Goal: Find specific page/section: Find specific page/section

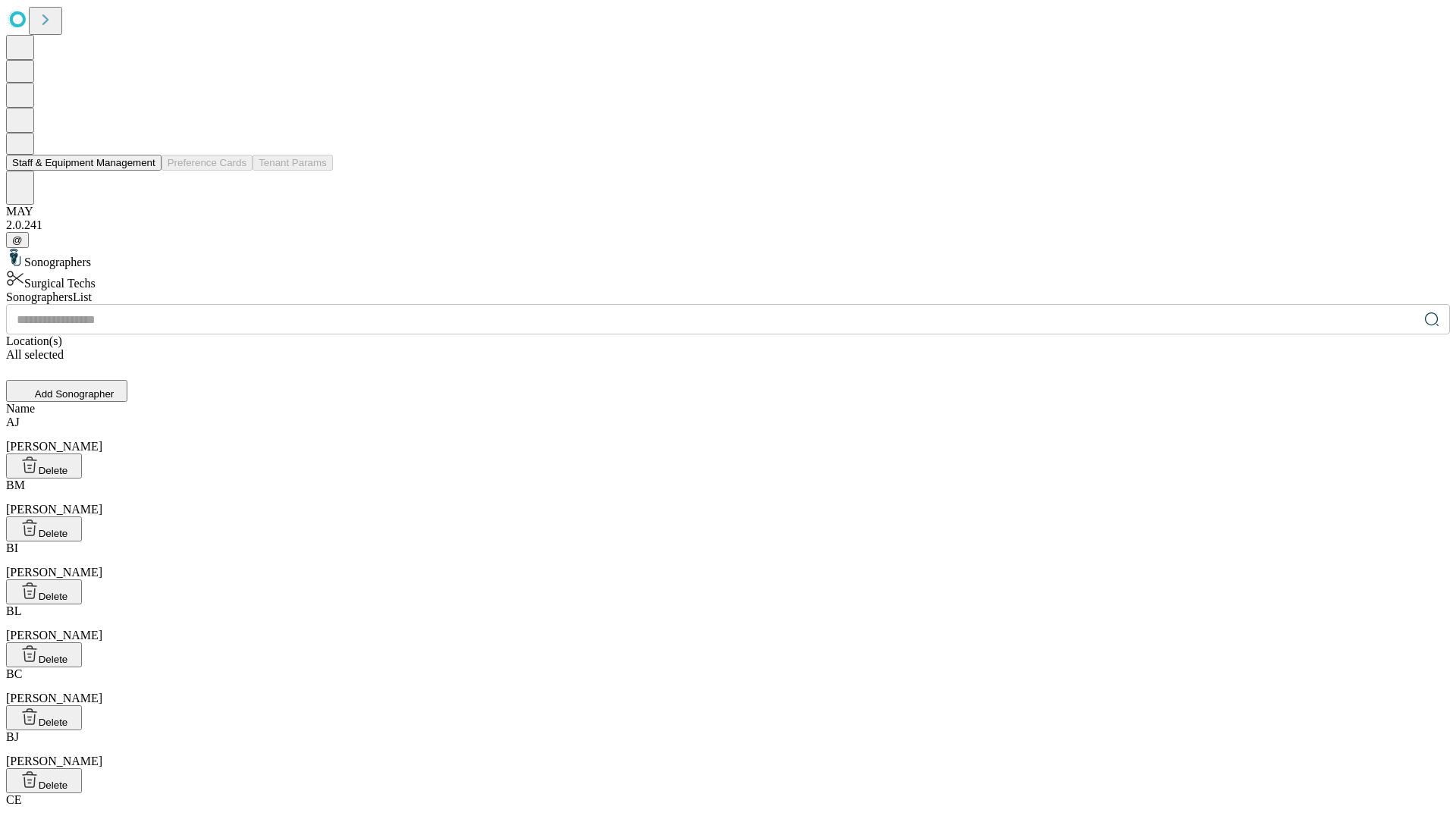
click at [145, 170] on button "Staff & Equipment Management" at bounding box center [83, 162] width 155 height 16
